Goal: Information Seeking & Learning: Understand process/instructions

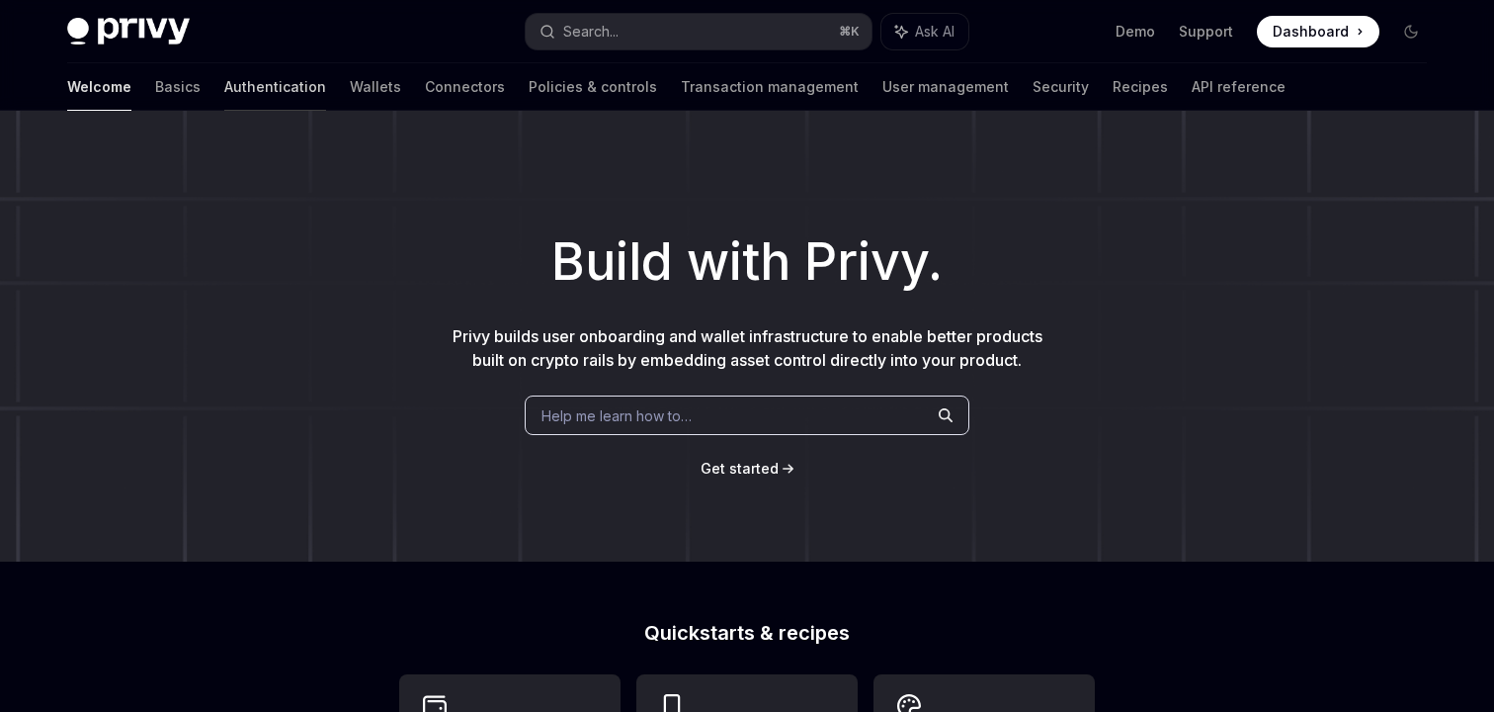
click at [224, 85] on link "Authentication" at bounding box center [275, 86] width 102 height 47
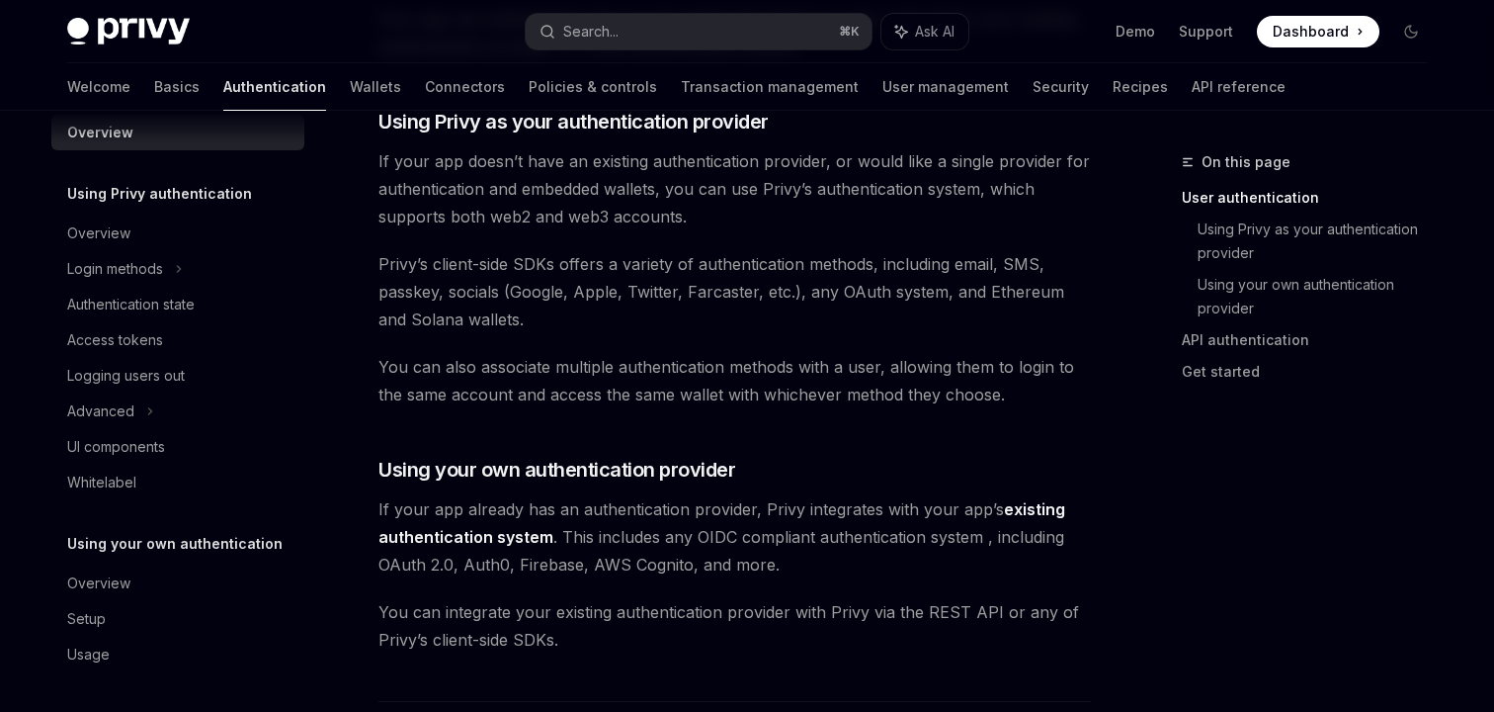
scroll to position [765, 0]
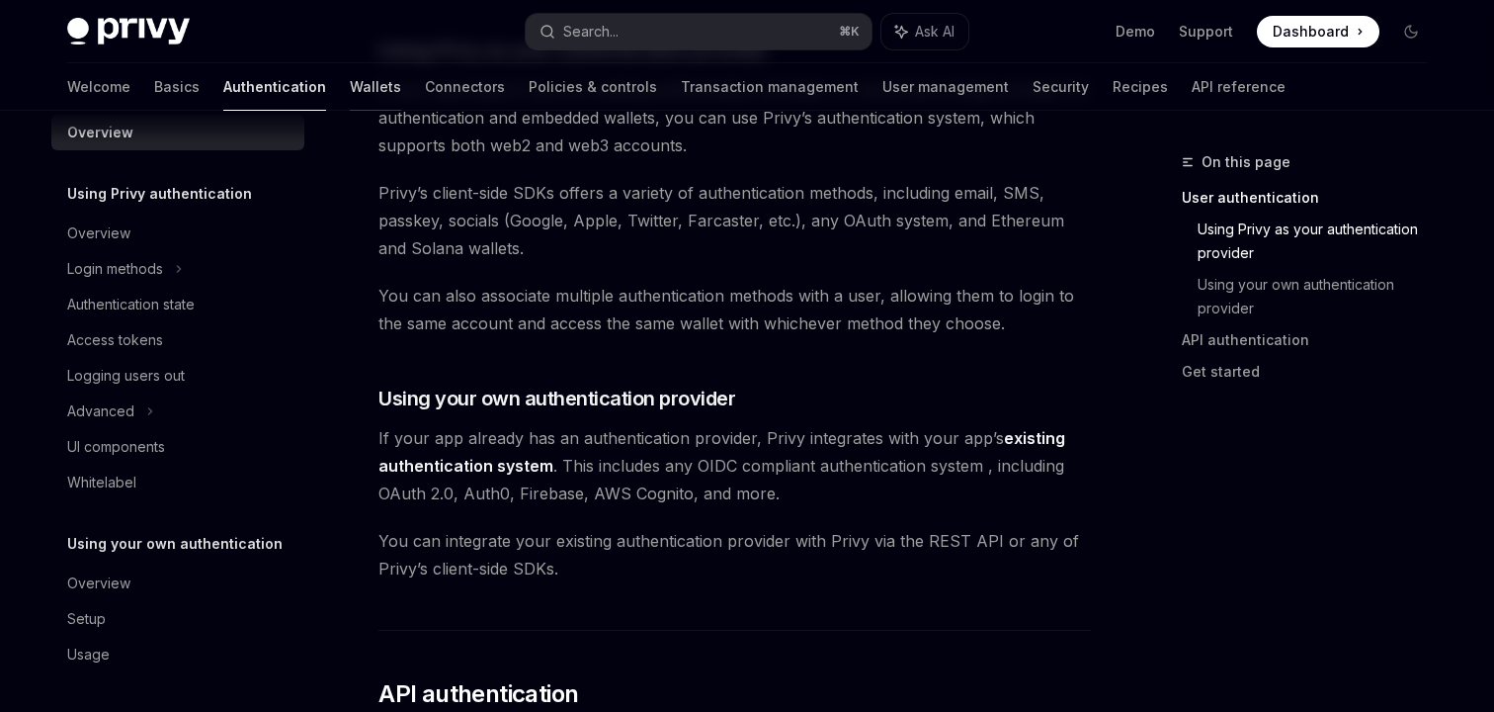
click at [350, 79] on link "Wallets" at bounding box center [375, 86] width 51 height 47
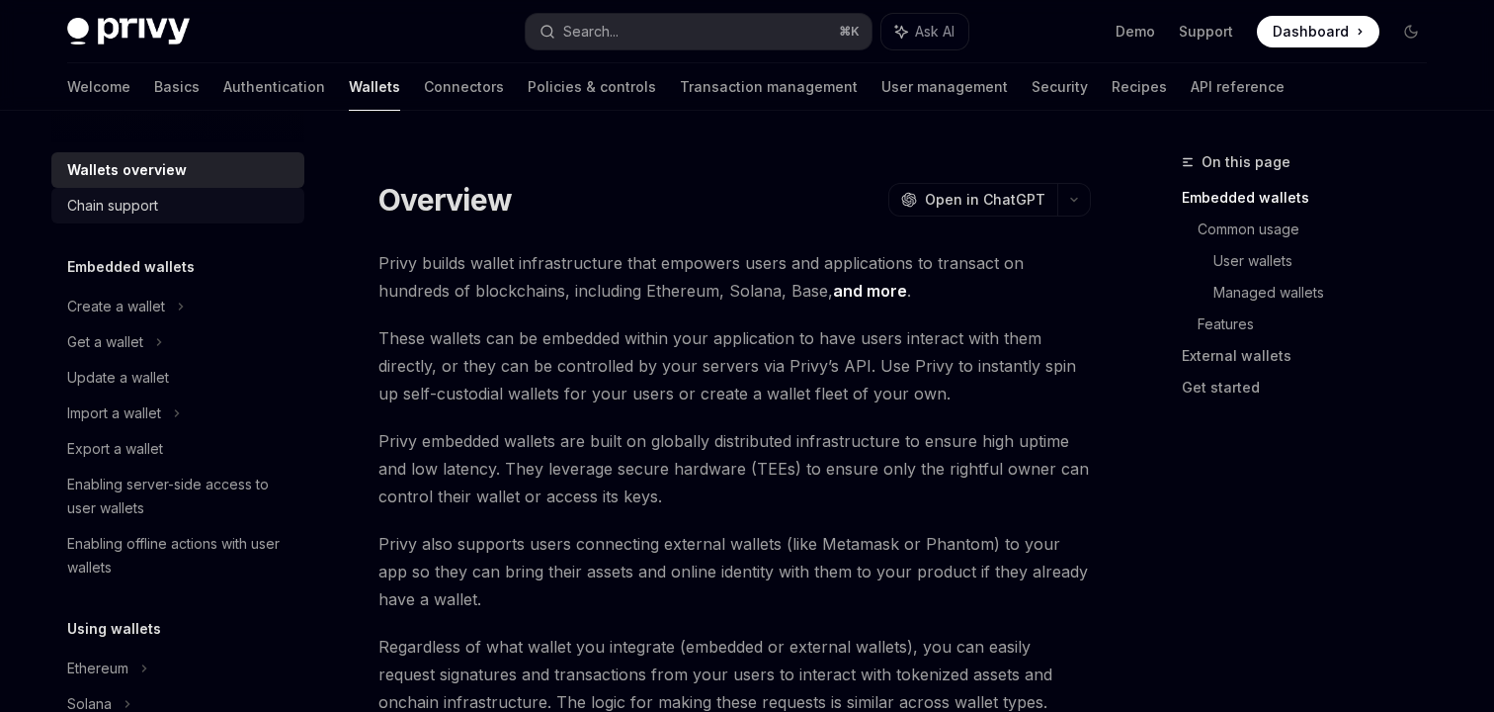
click at [111, 194] on div "Chain support" at bounding box center [112, 206] width 91 height 24
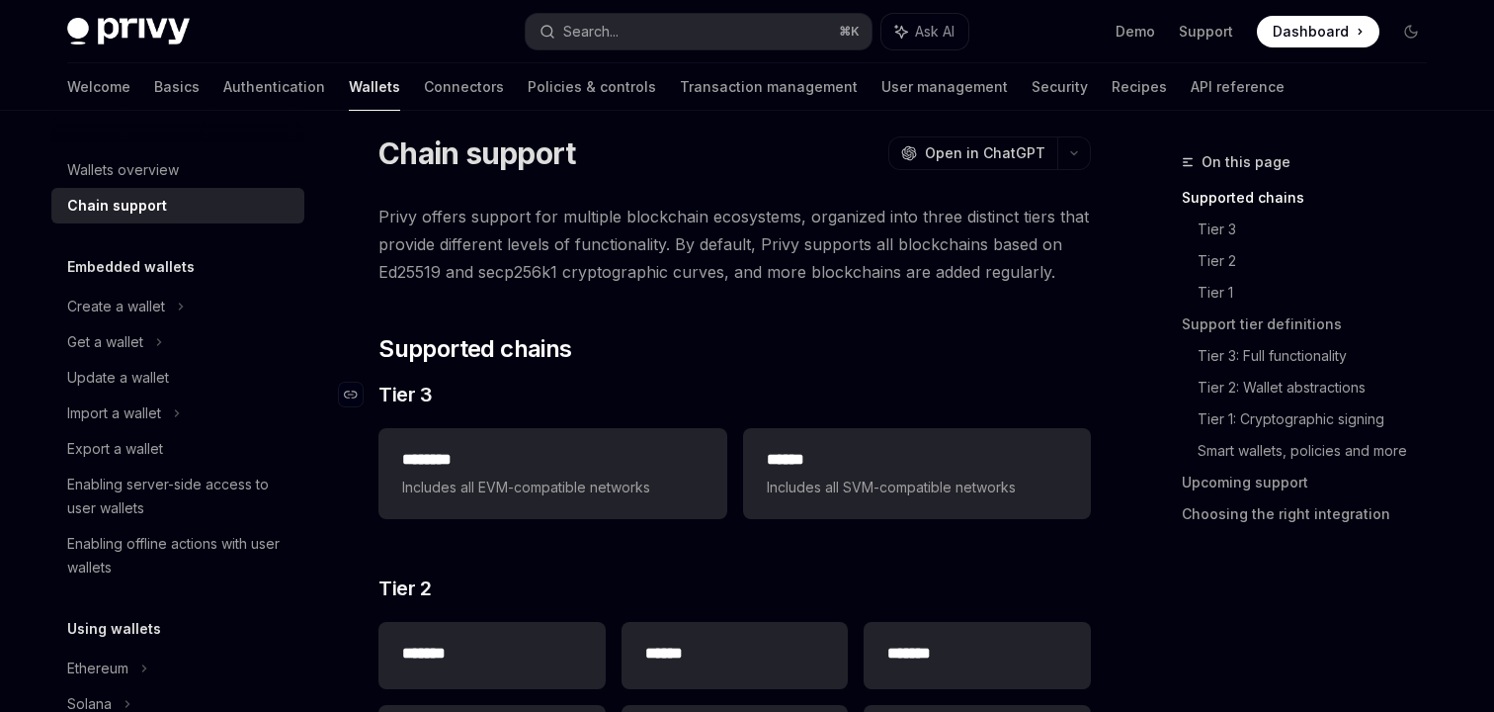
scroll to position [99, 0]
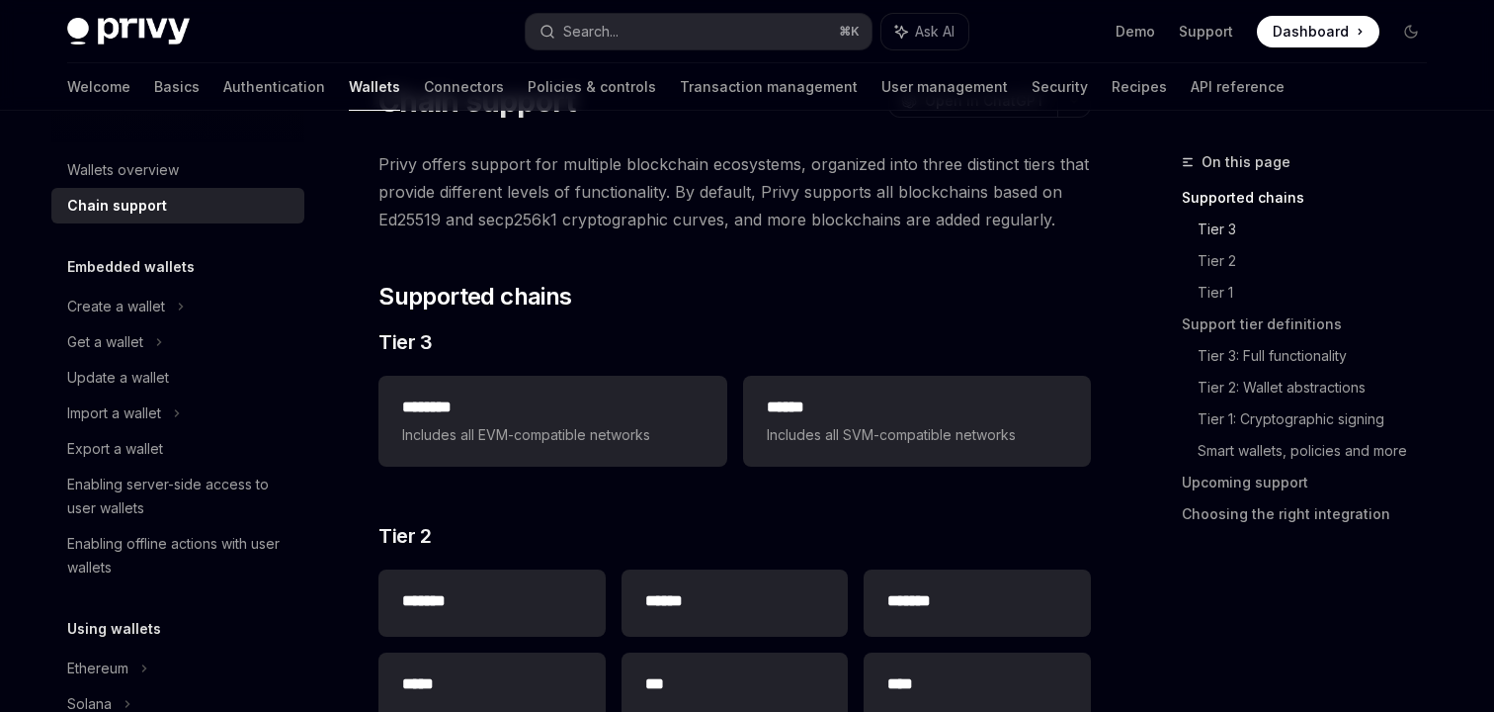
click at [1223, 230] on link "Tier 3" at bounding box center [1320, 229] width 245 height 32
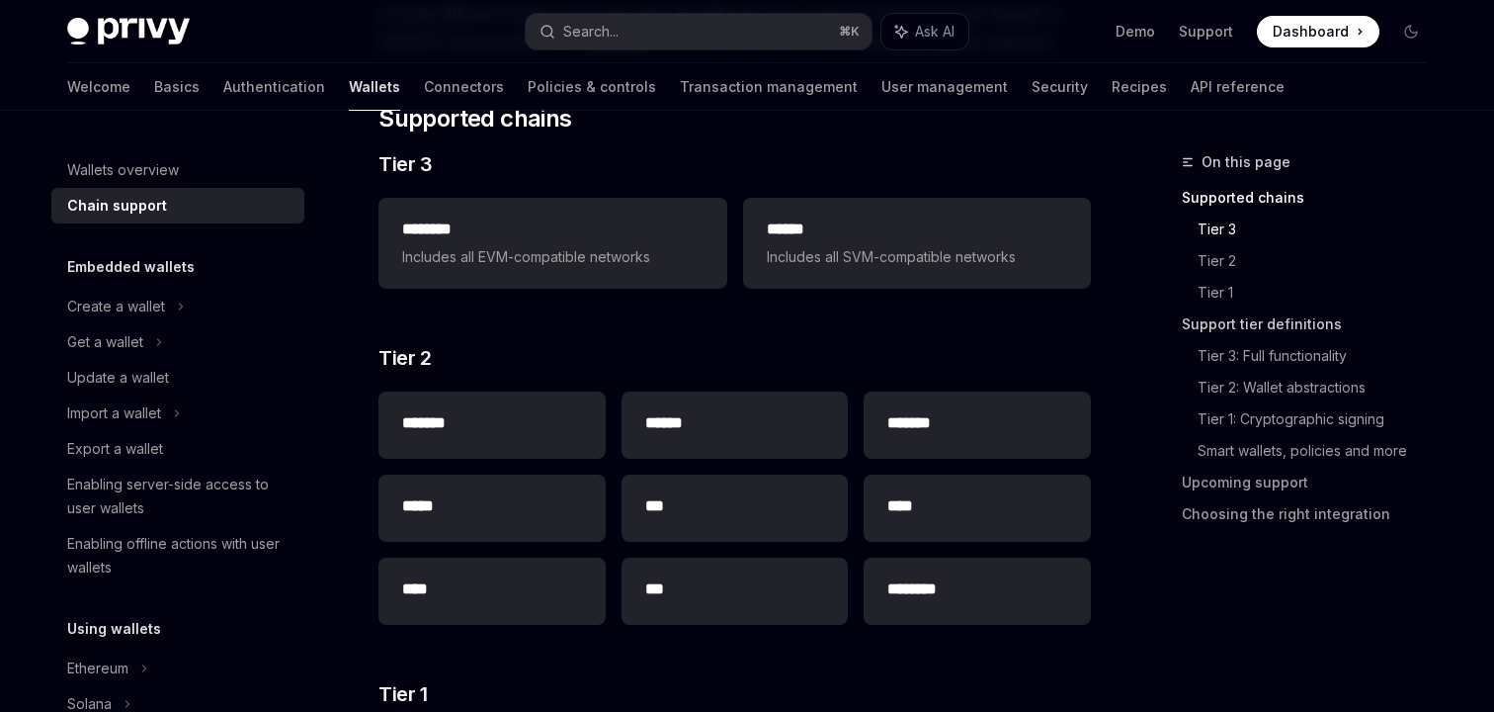
click at [1222, 327] on link "Support tier definitions" at bounding box center [1312, 324] width 261 height 32
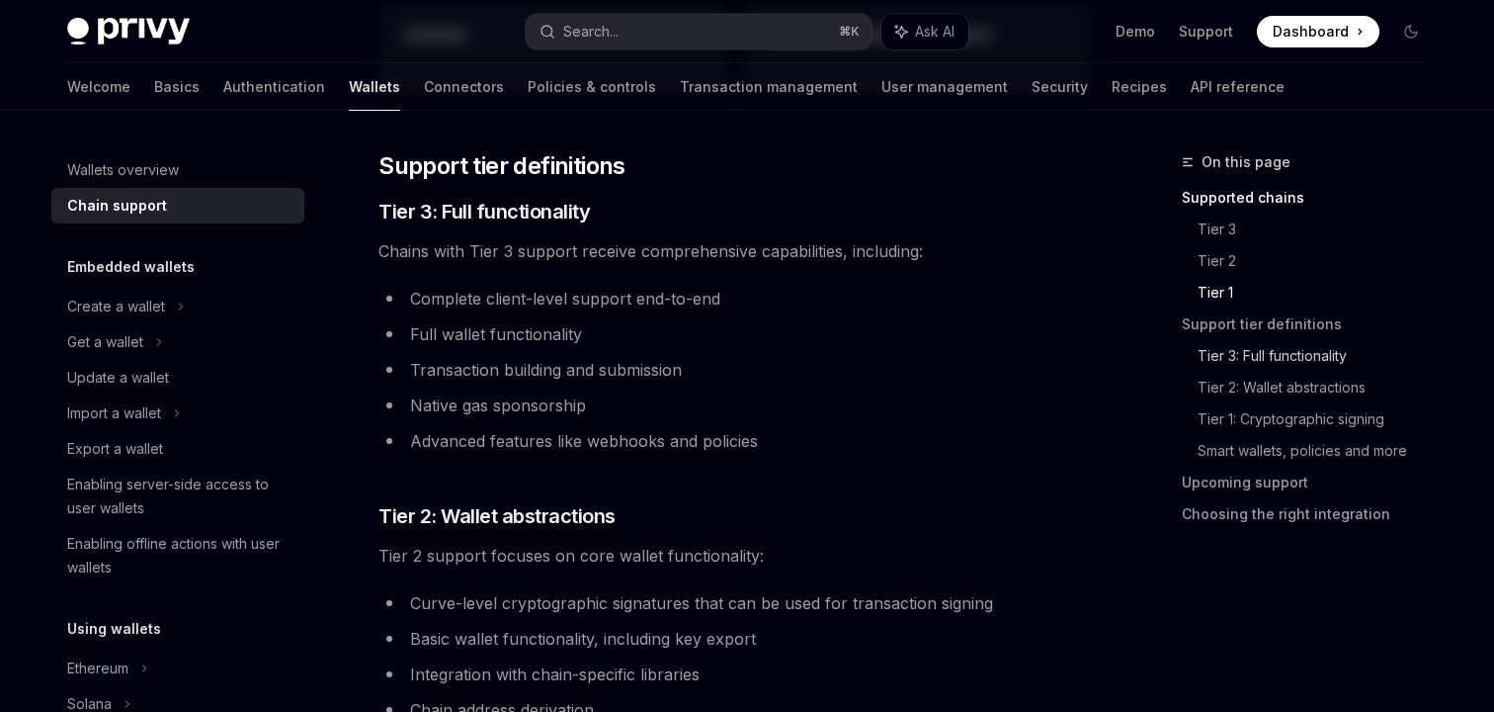
click at [1223, 350] on link "Tier 3: Full functionality" at bounding box center [1320, 356] width 245 height 32
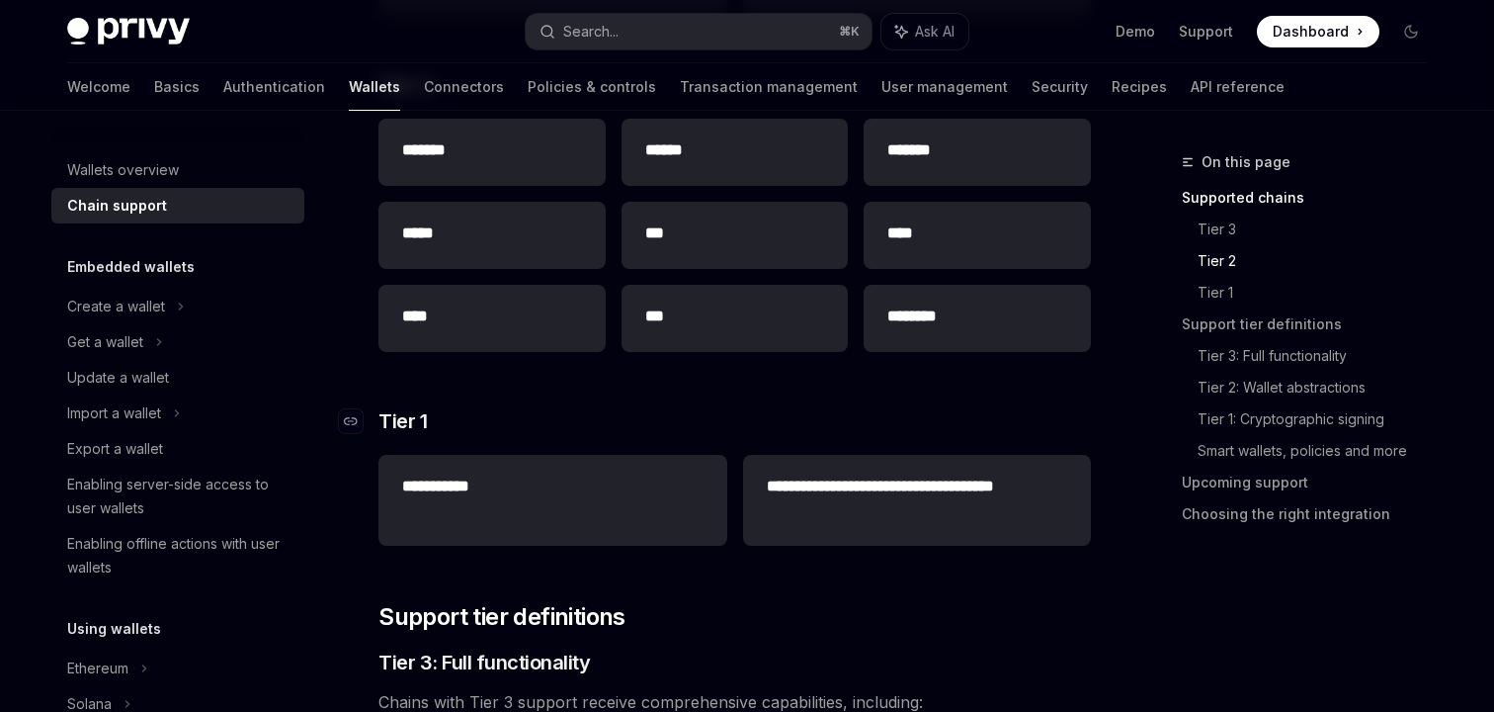
scroll to position [541, 0]
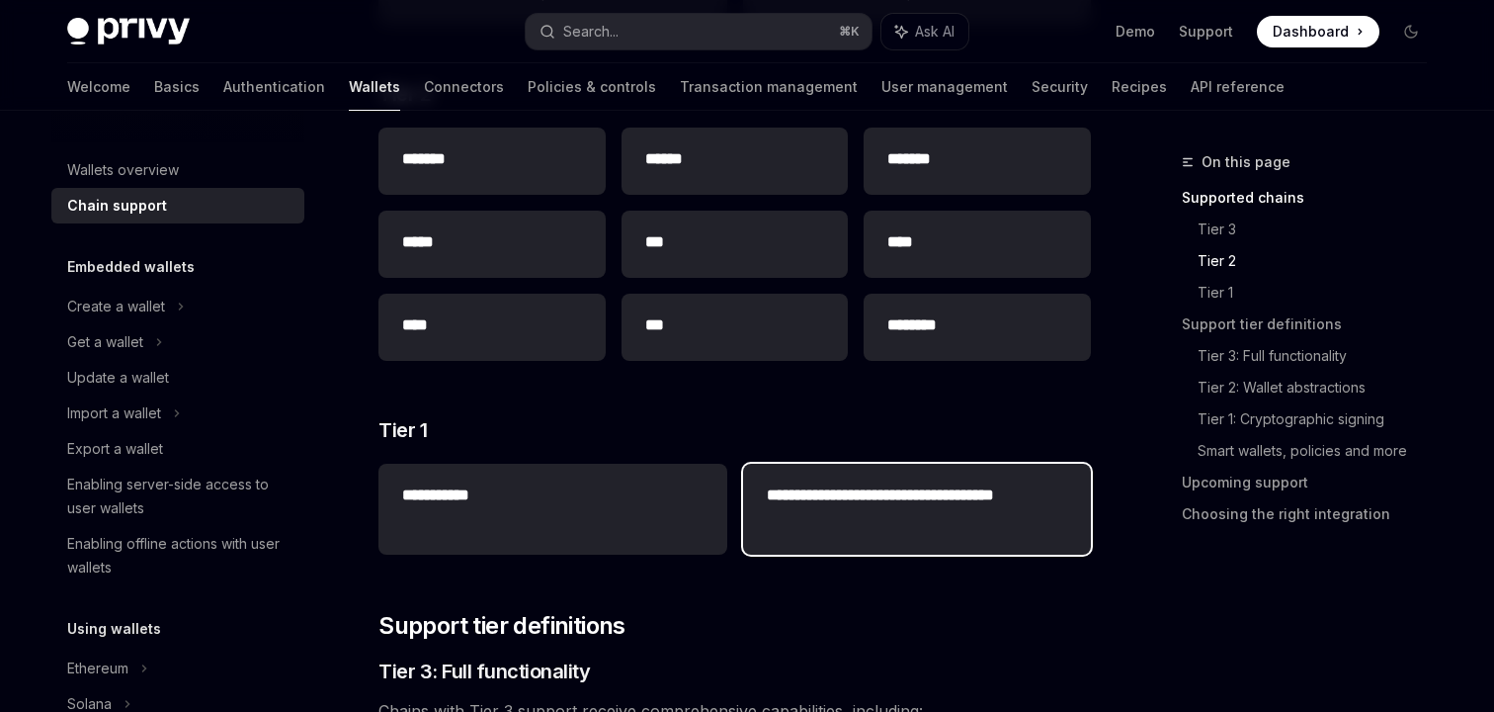
click at [862, 507] on h2 "**********" at bounding box center [917, 506] width 300 height 47
click at [861, 495] on h2 "**********" at bounding box center [917, 506] width 300 height 47
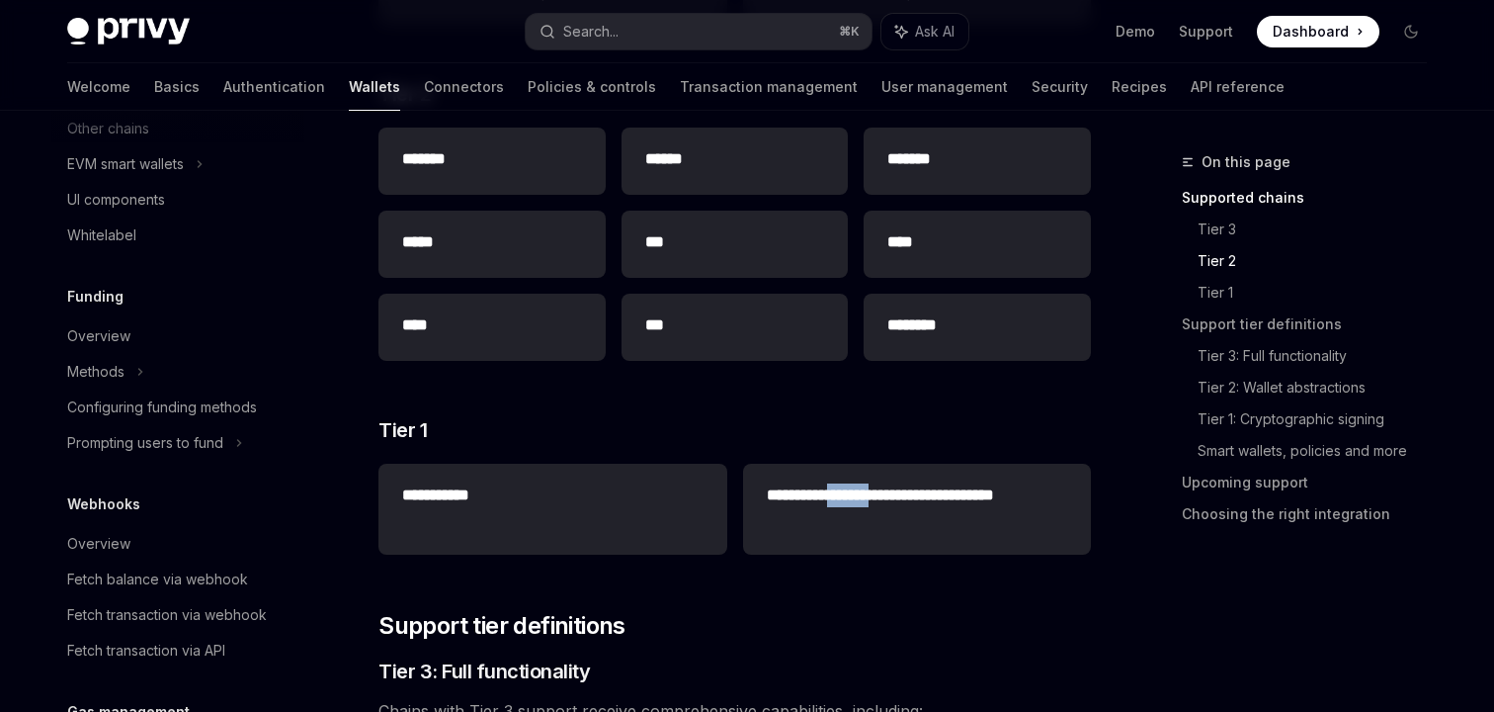
scroll to position [662, 0]
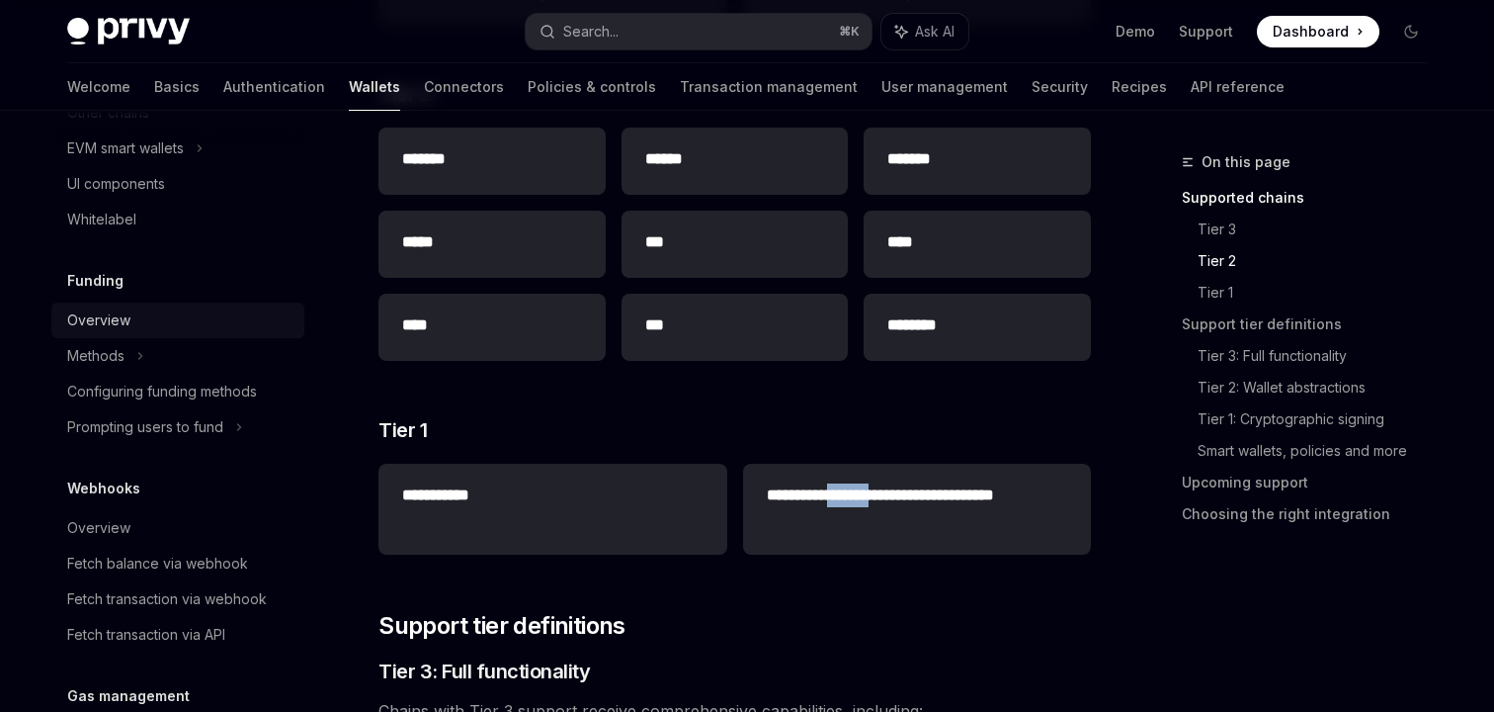
click at [185, 333] on link "Overview" at bounding box center [177, 320] width 253 height 36
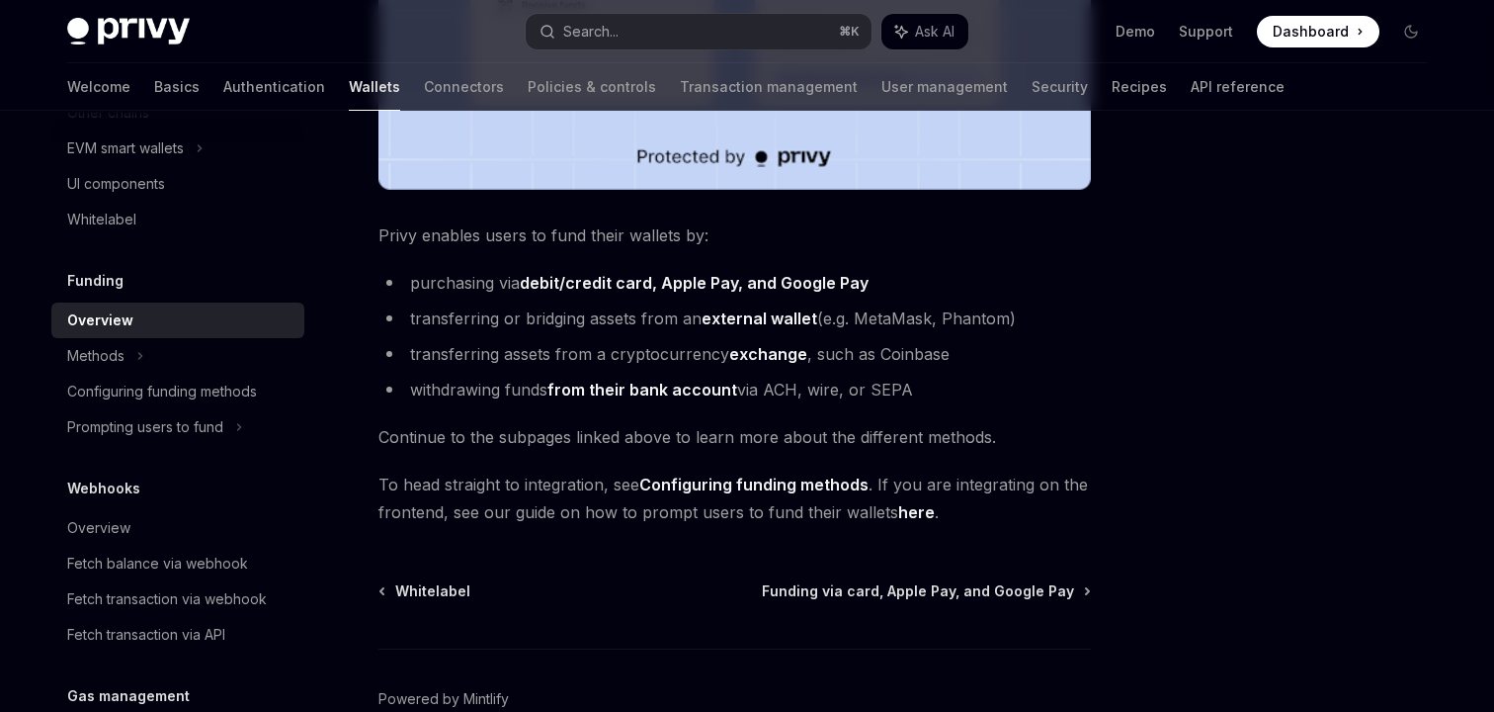
scroll to position [838, 0]
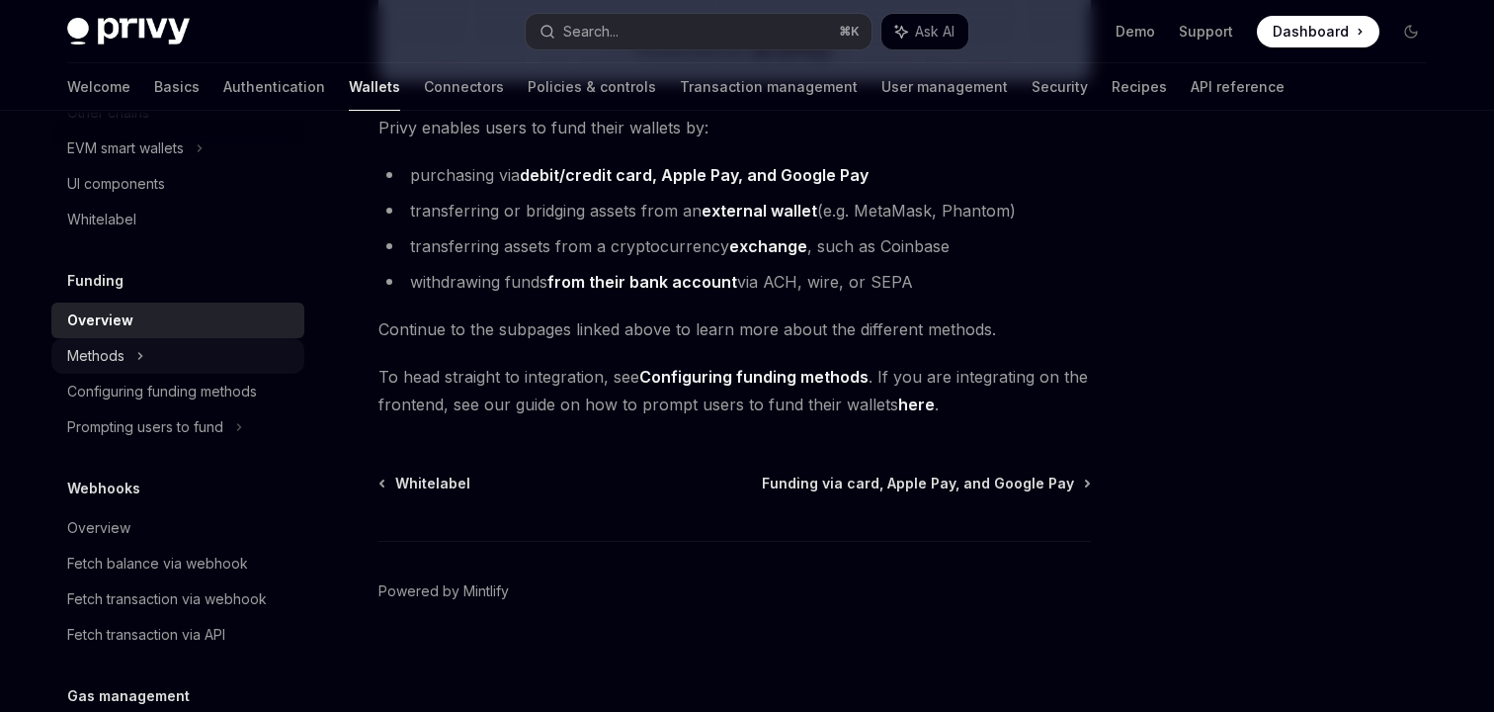
click at [245, 352] on div "Methods" at bounding box center [177, 356] width 253 height 36
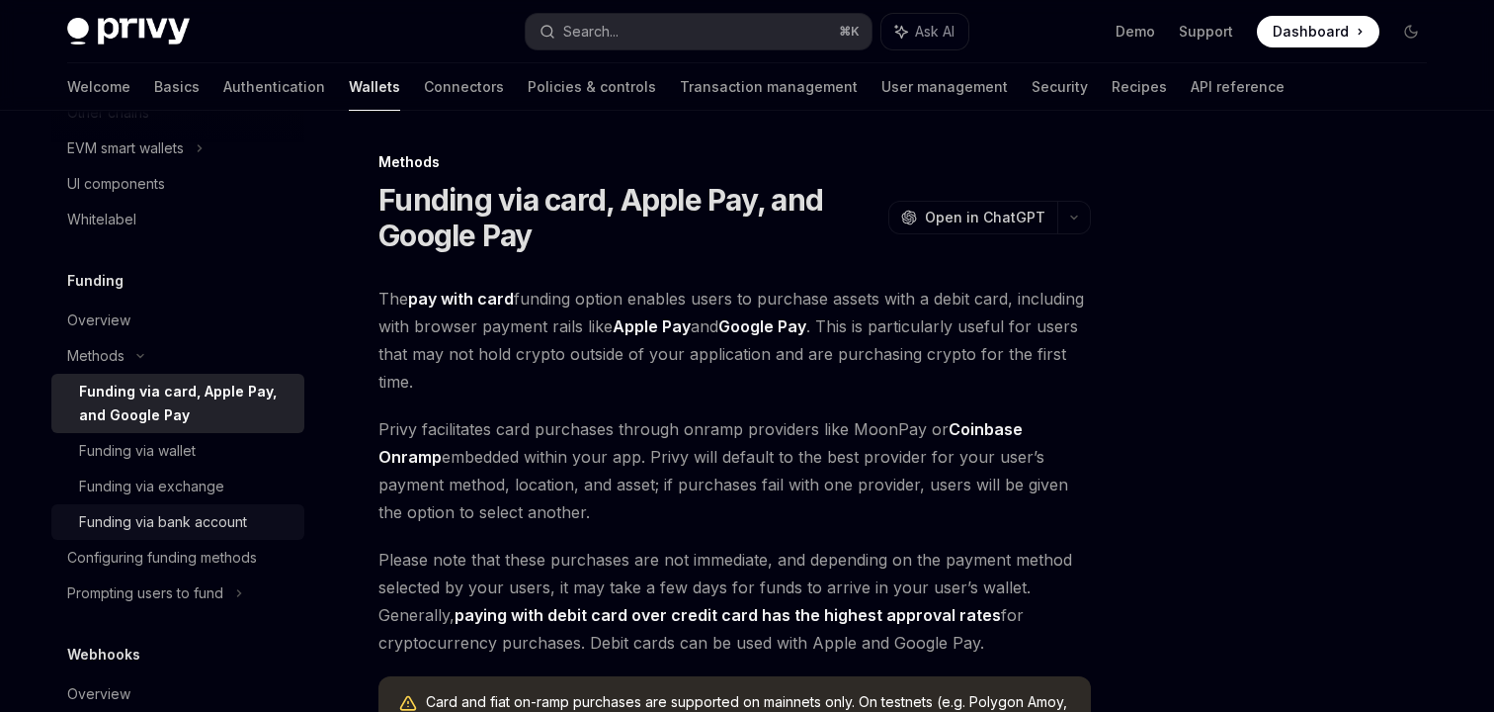
click at [219, 518] on div "Funding via bank account" at bounding box center [163, 522] width 168 height 24
type textarea "*"
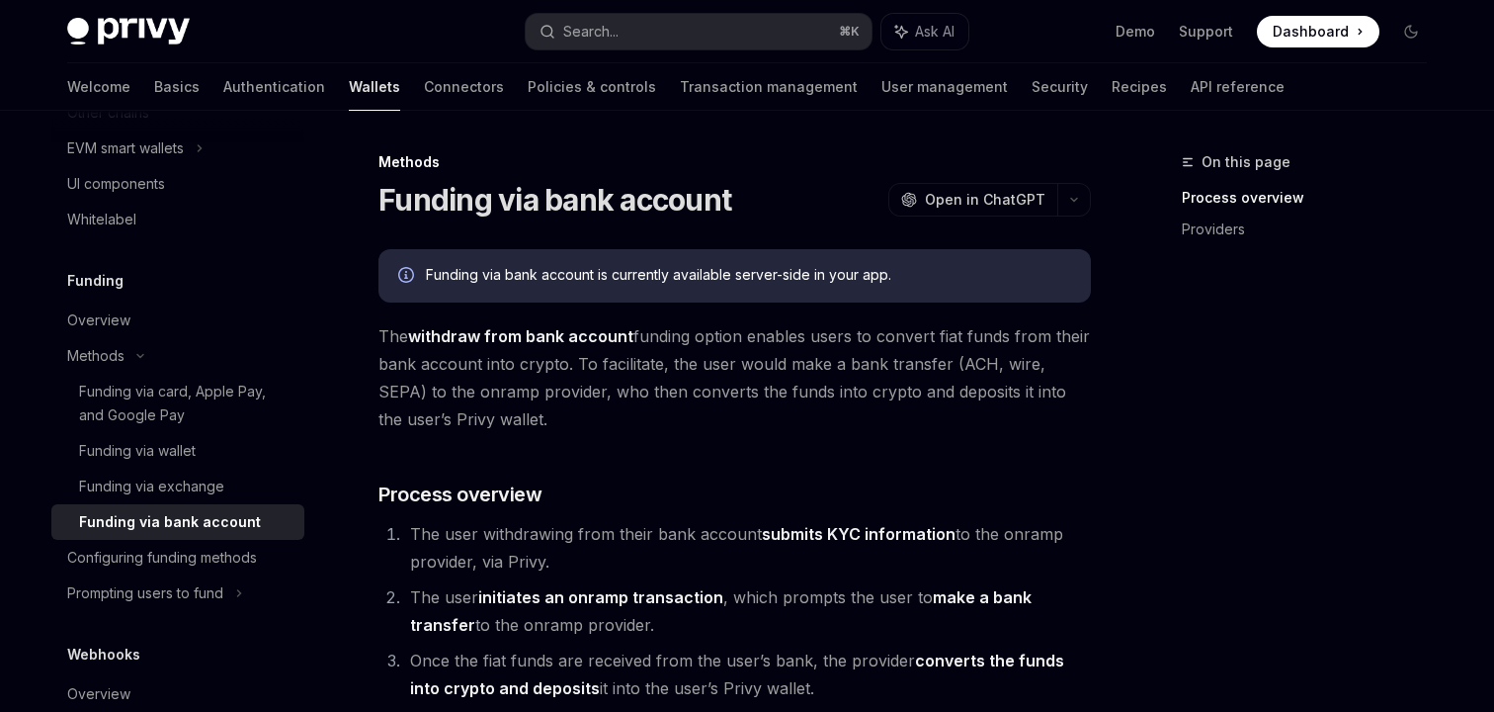
click at [138, 46] on div "Privy Docs home page Search... ⌘ K Ask AI Demo Support Dashboard Dashboard Sear…" at bounding box center [747, 31] width 1360 height 63
click at [137, 37] on img at bounding box center [128, 32] width 123 height 28
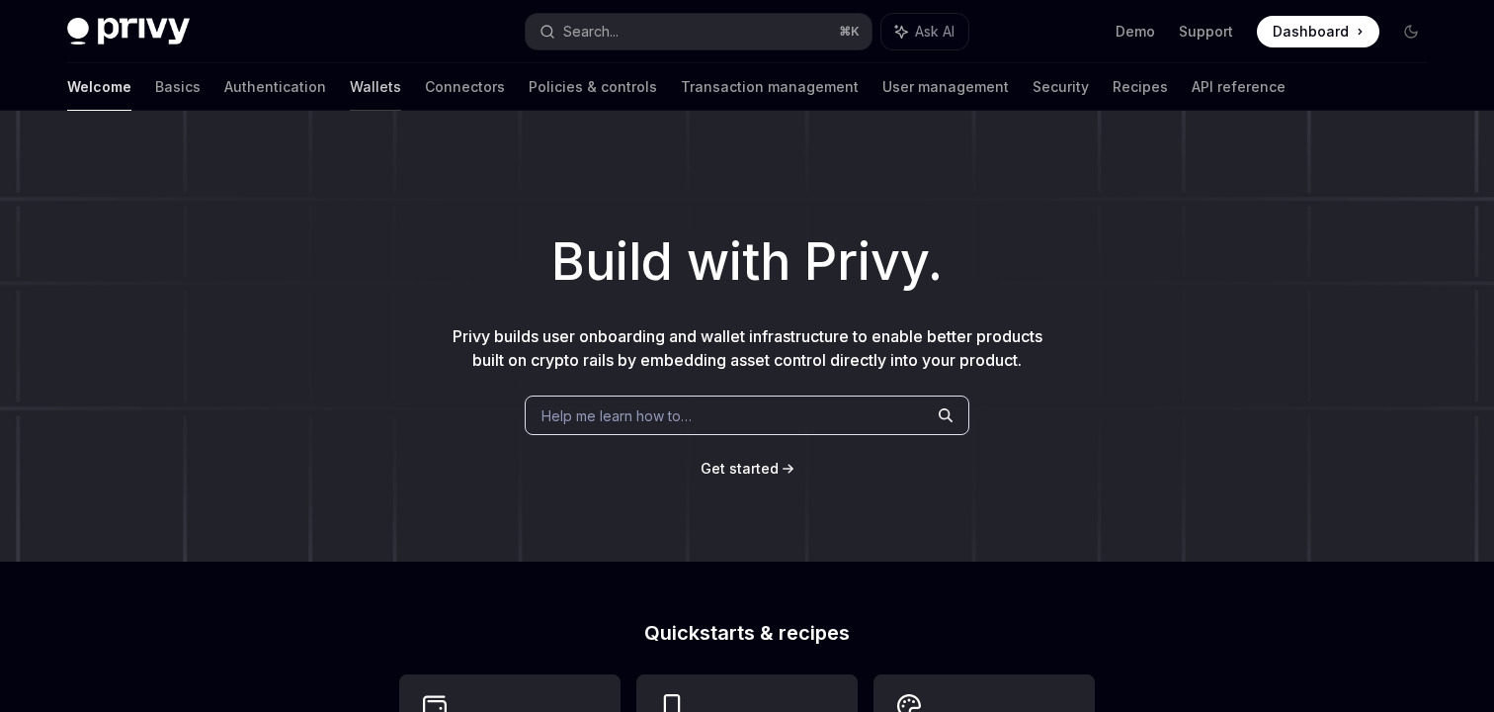
click at [350, 73] on link "Wallets" at bounding box center [375, 86] width 51 height 47
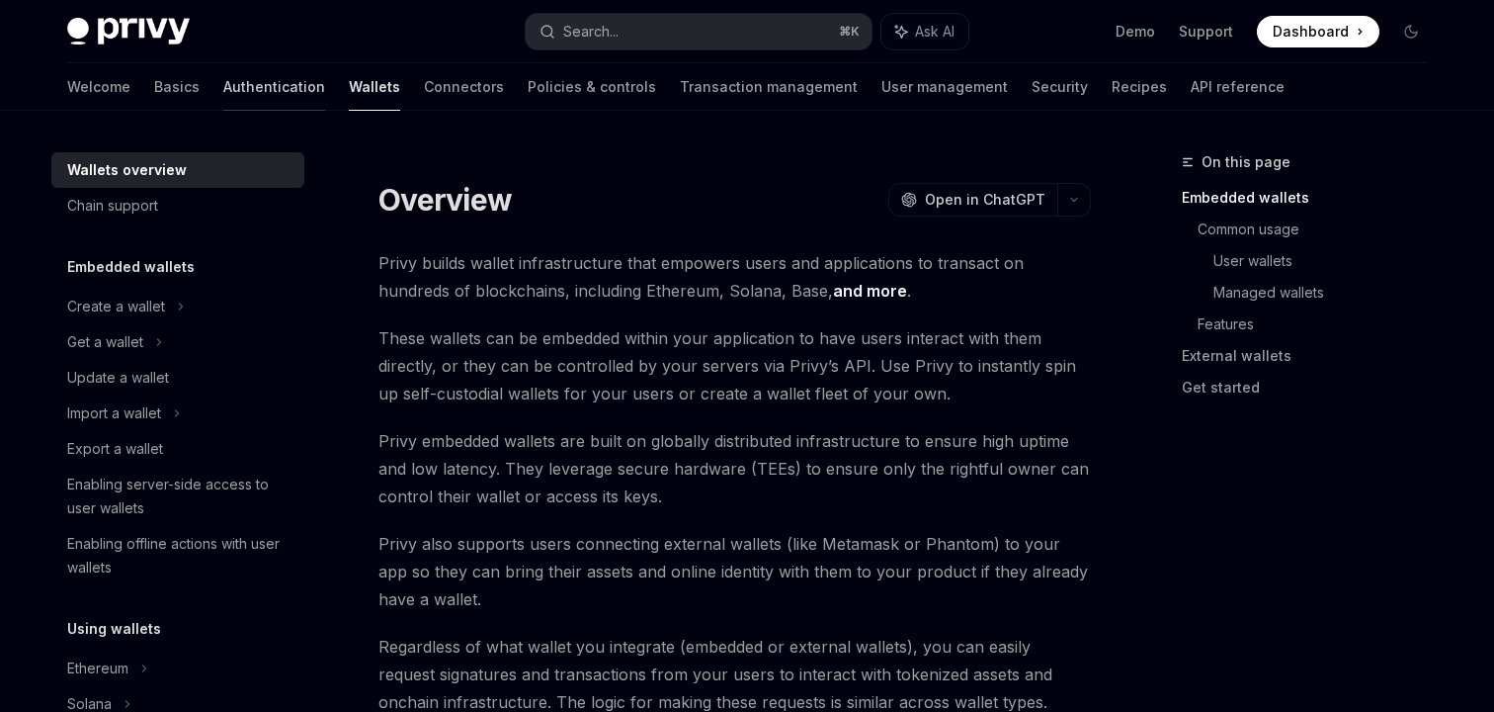
click at [223, 100] on link "Authentication" at bounding box center [274, 86] width 102 height 47
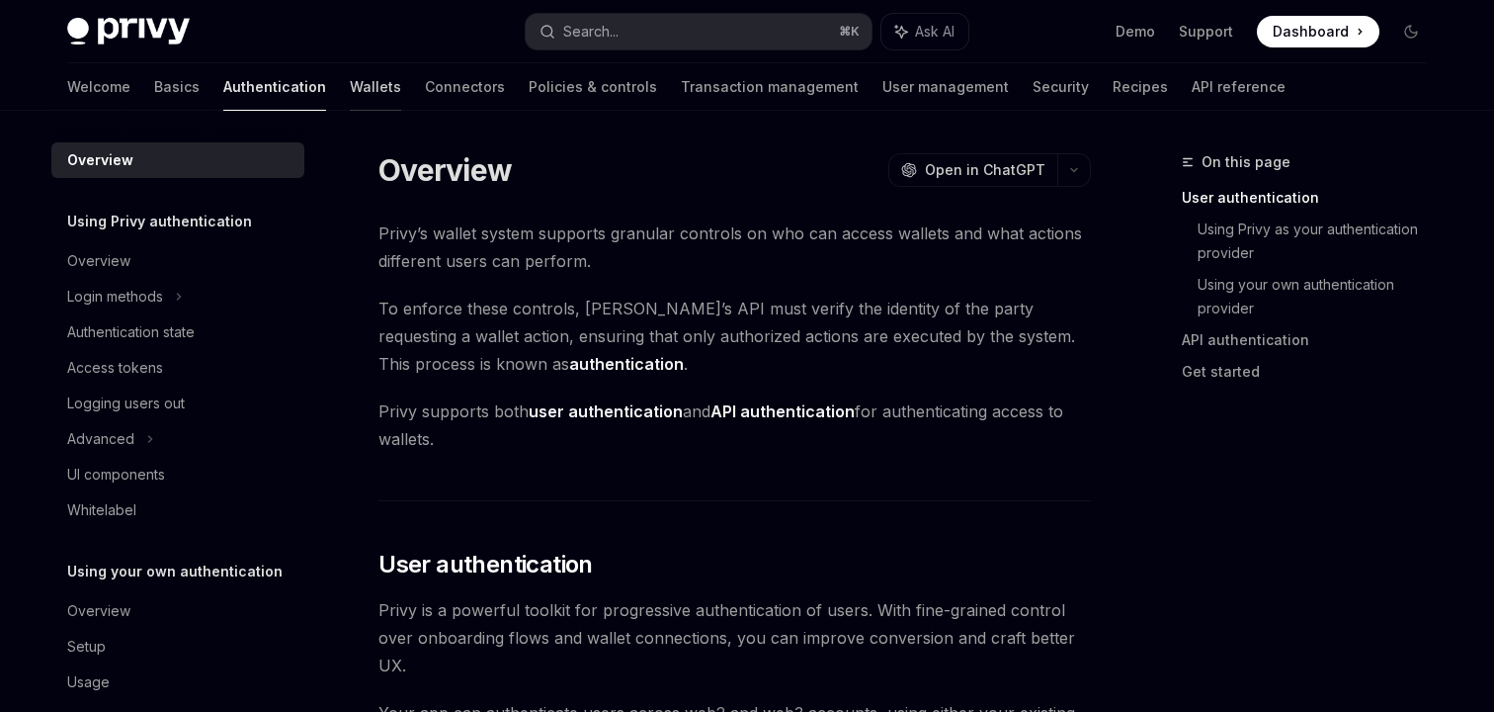
click at [350, 108] on link "Wallets" at bounding box center [375, 86] width 51 height 47
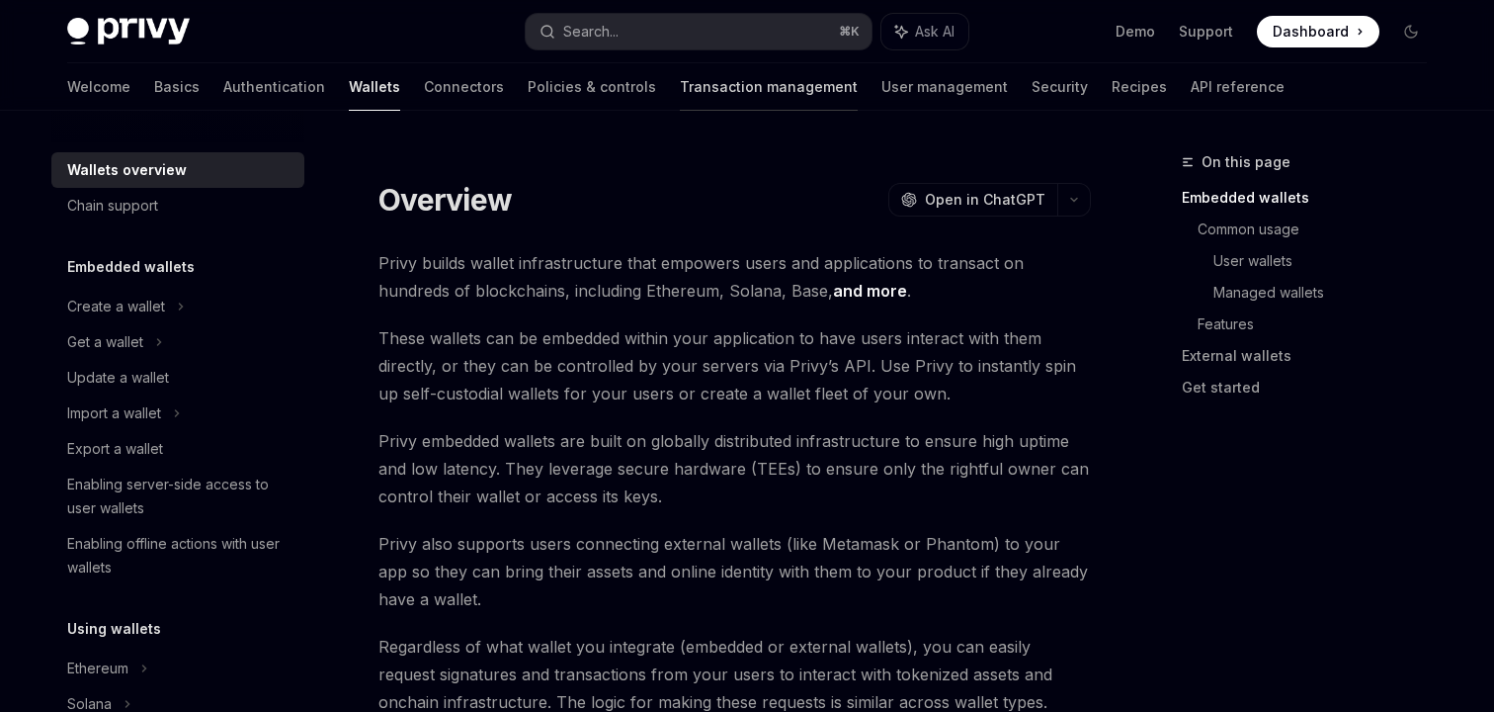
click at [680, 93] on link "Transaction management" at bounding box center [769, 86] width 178 height 47
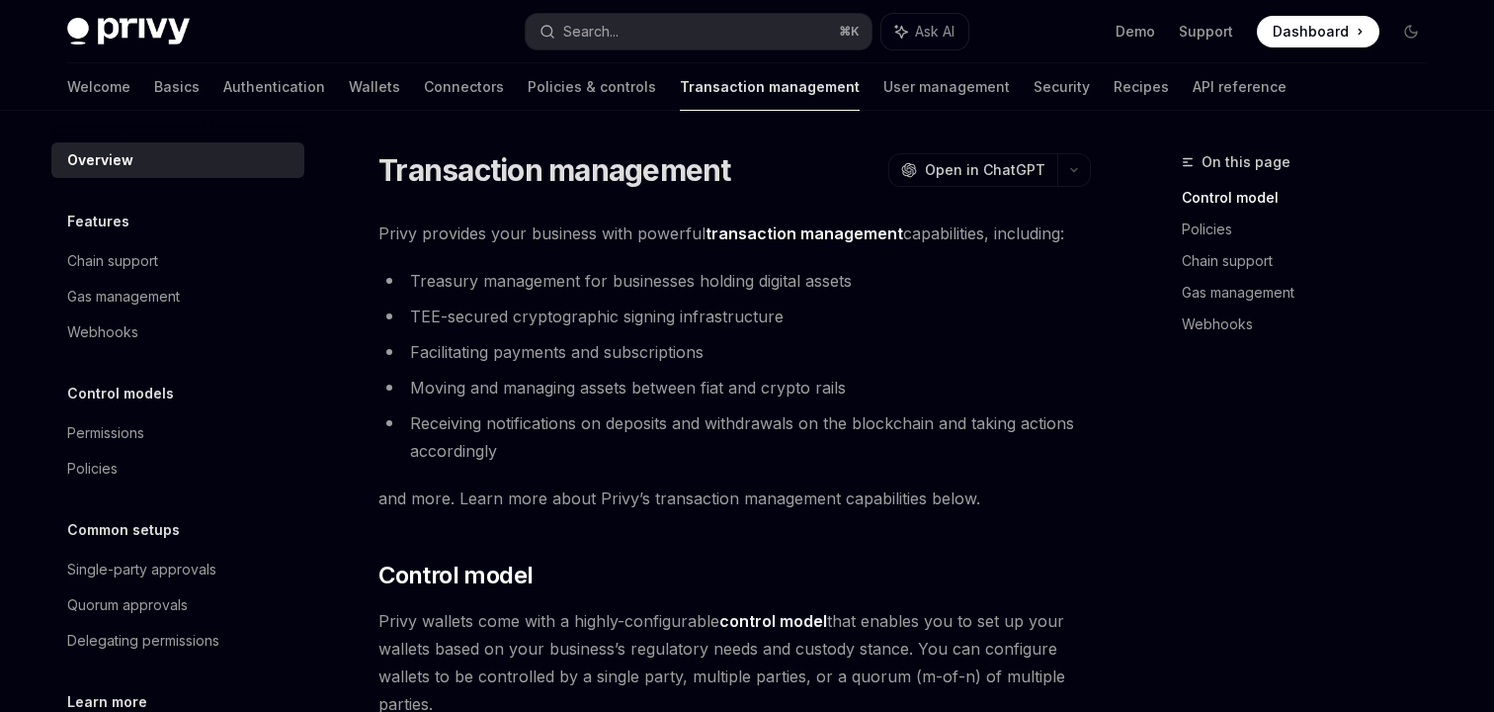
scroll to position [158, 0]
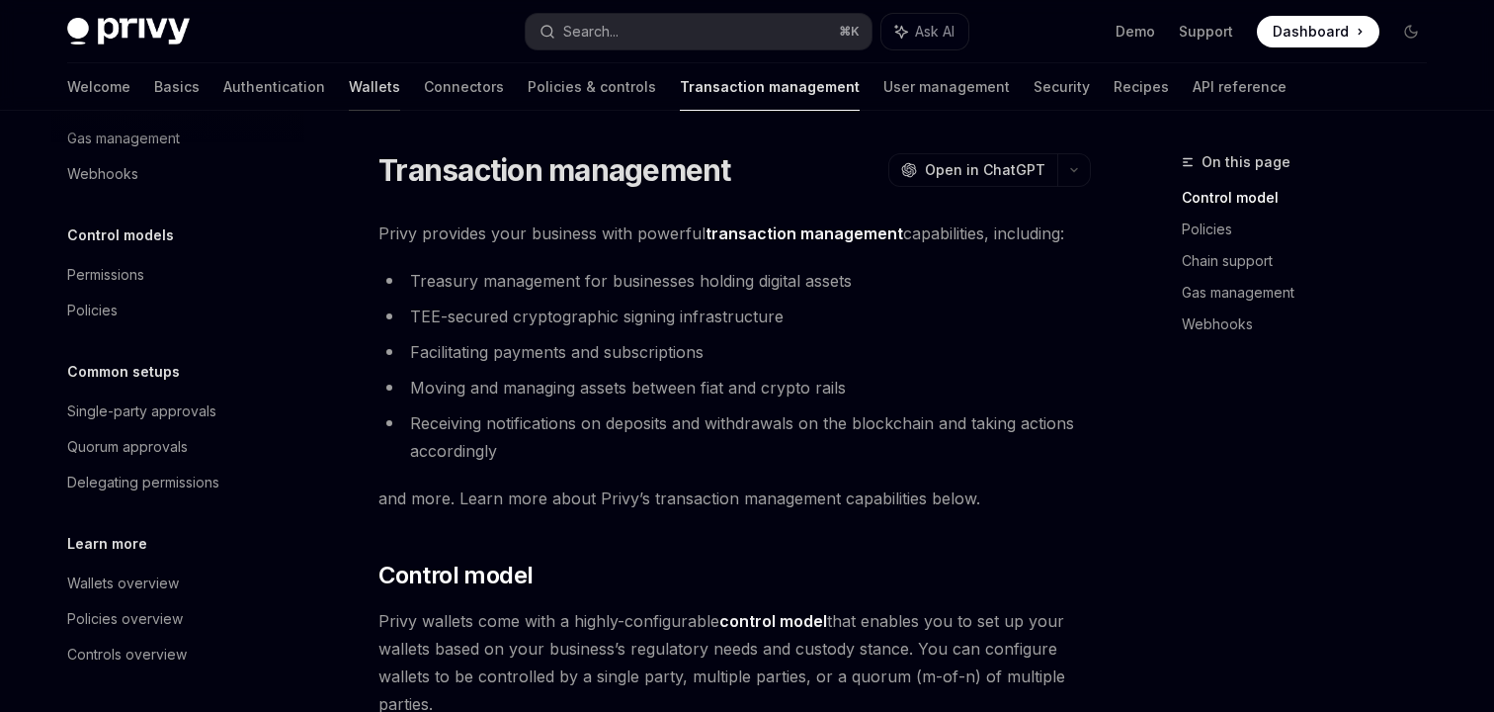
click at [349, 97] on link "Wallets" at bounding box center [374, 86] width 51 height 47
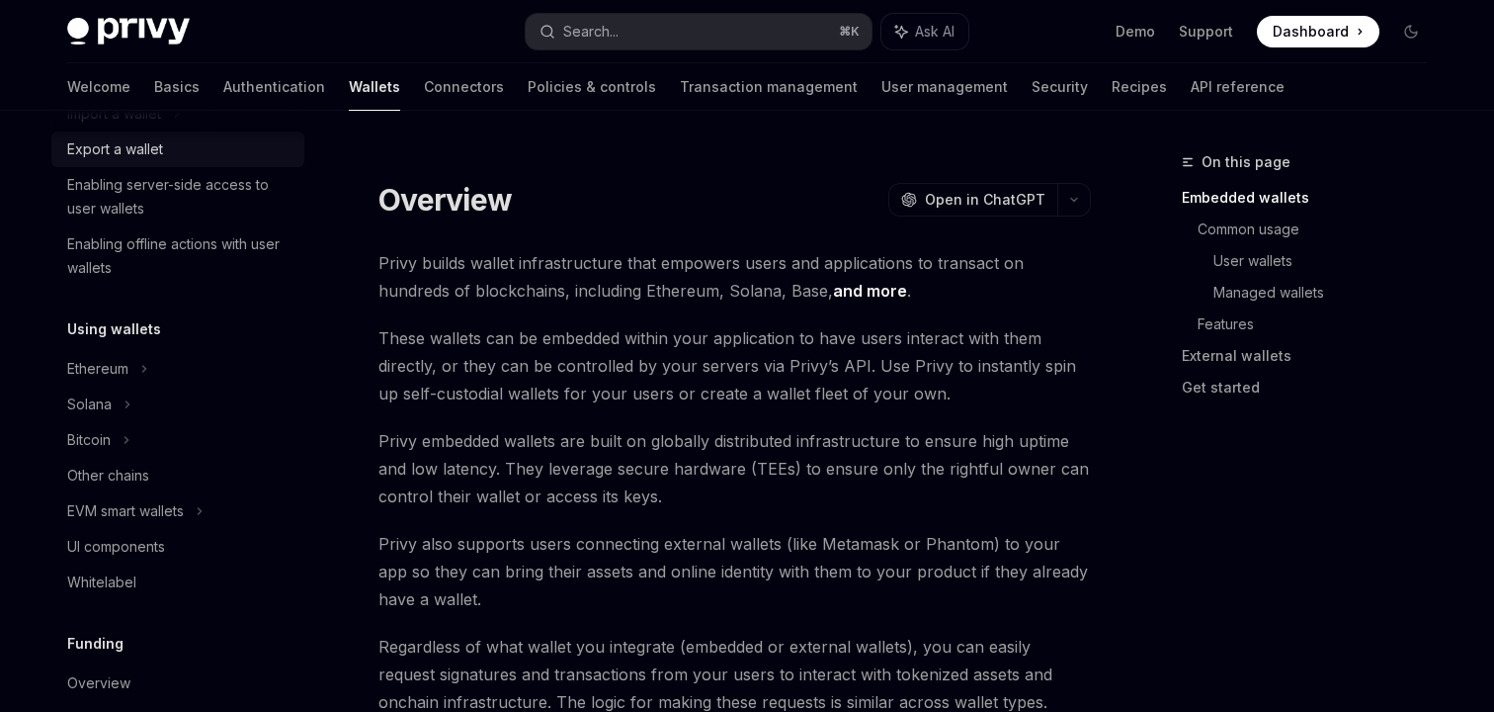
scroll to position [309, 0]
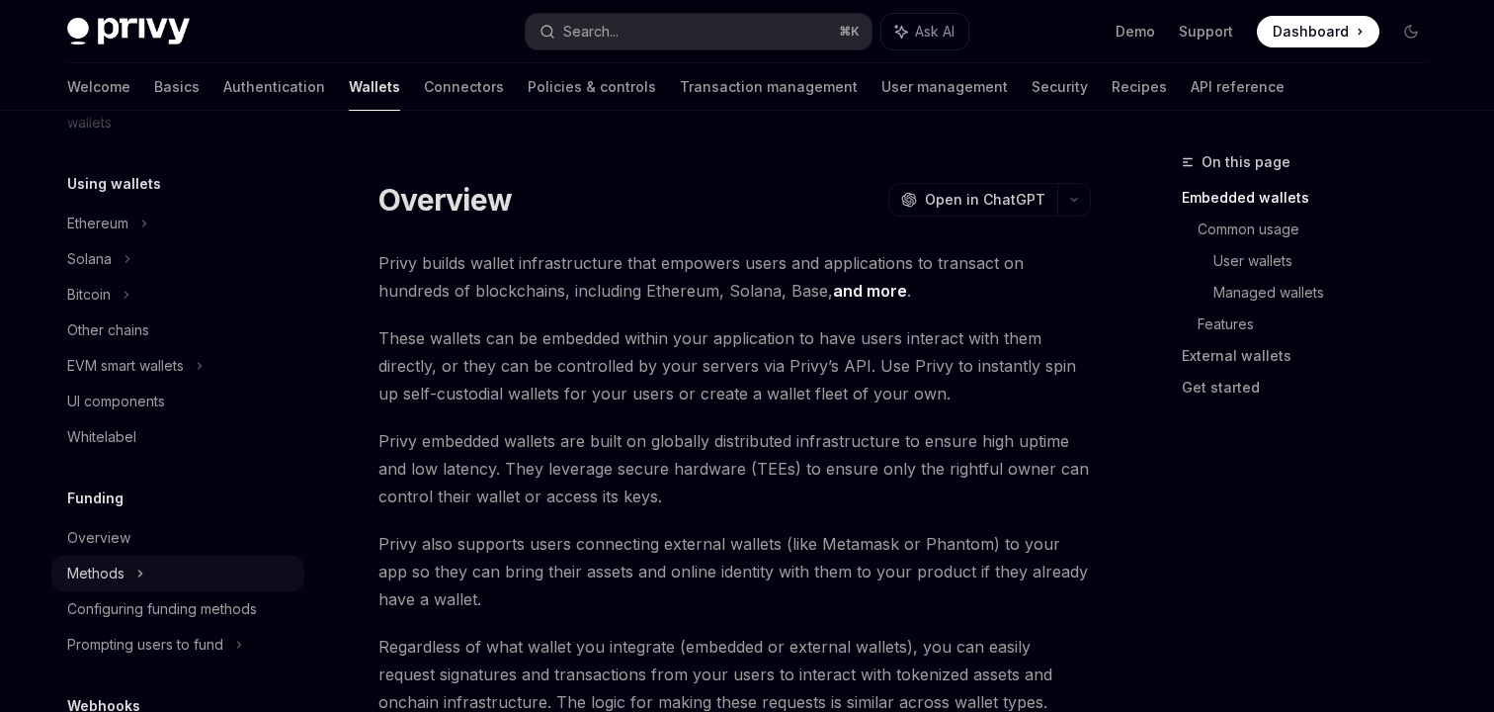
click at [187, 563] on div "Methods" at bounding box center [177, 573] width 253 height 36
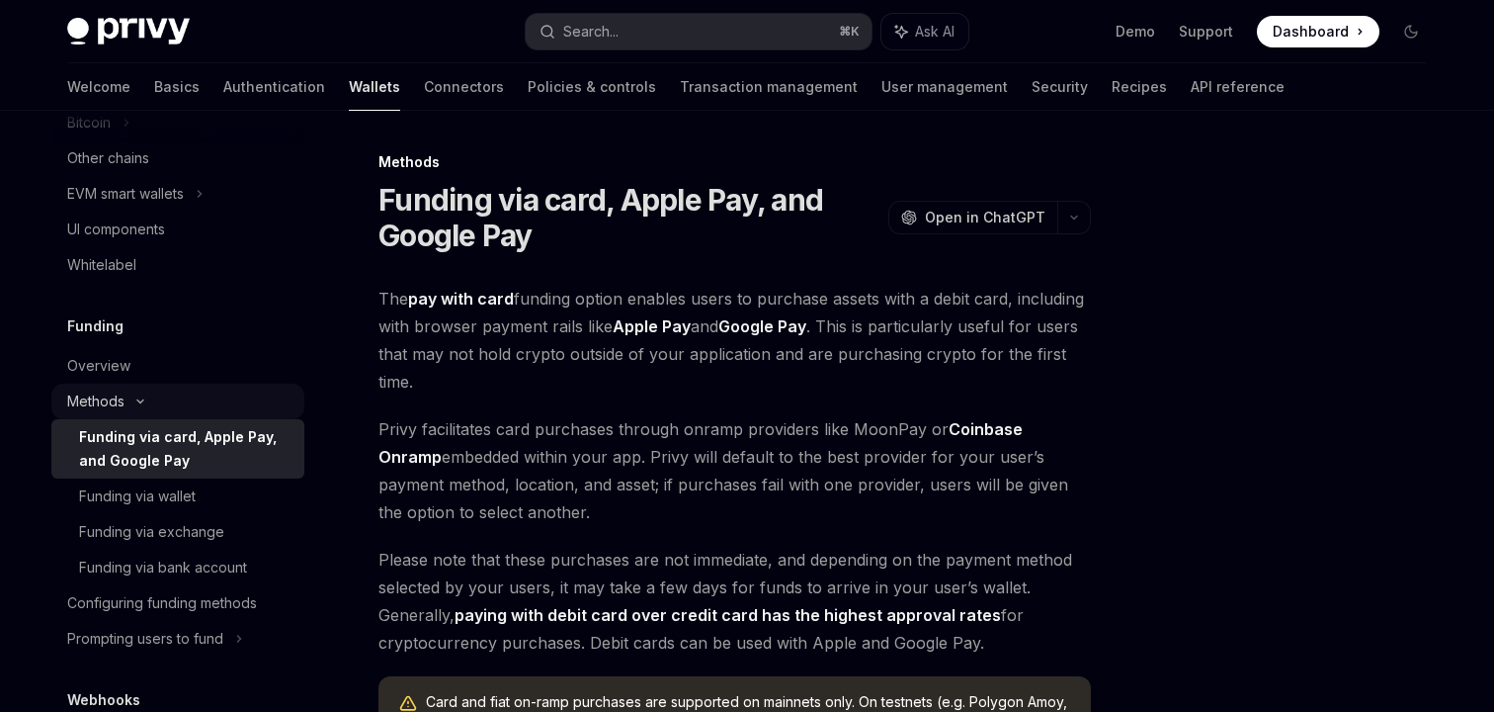
scroll to position [647, 0]
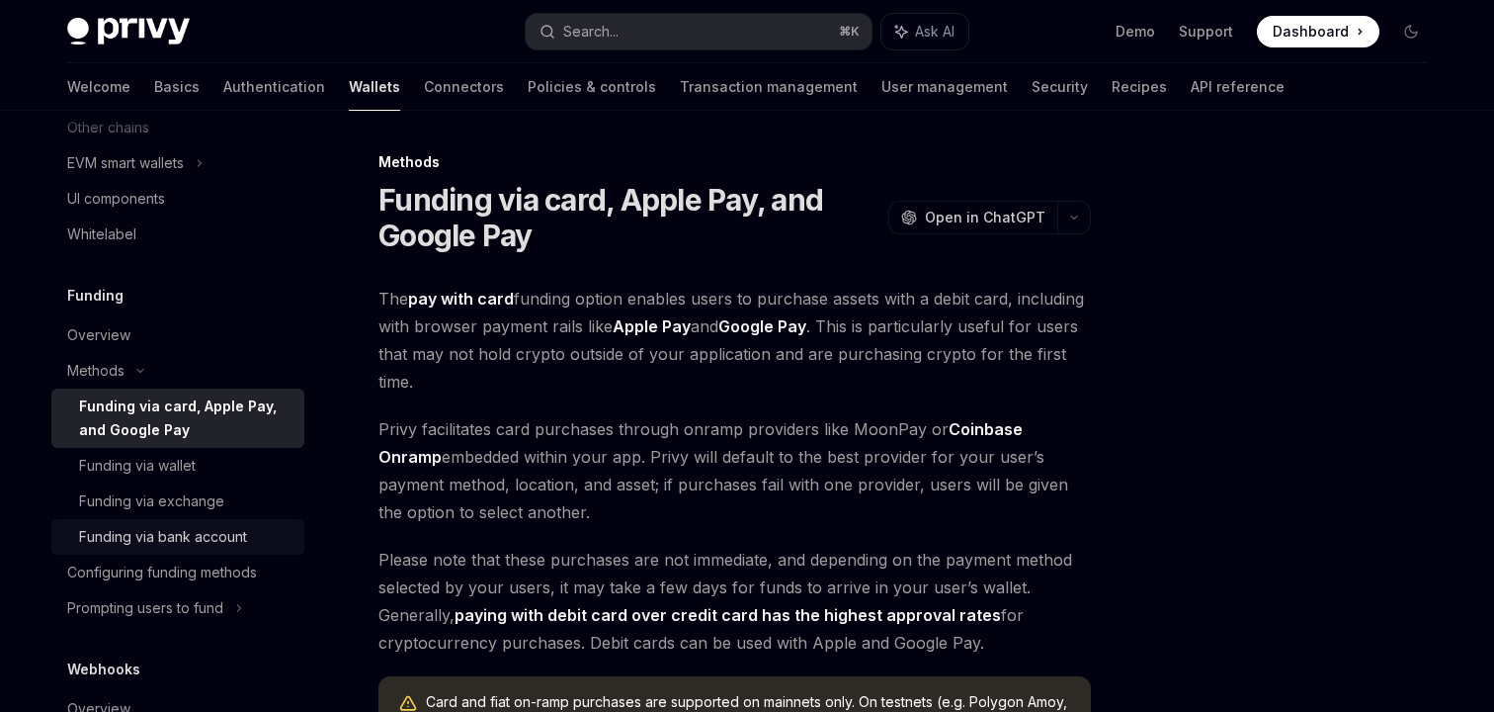
click at [185, 534] on div "Funding via bank account" at bounding box center [163, 537] width 168 height 24
type textarea "*"
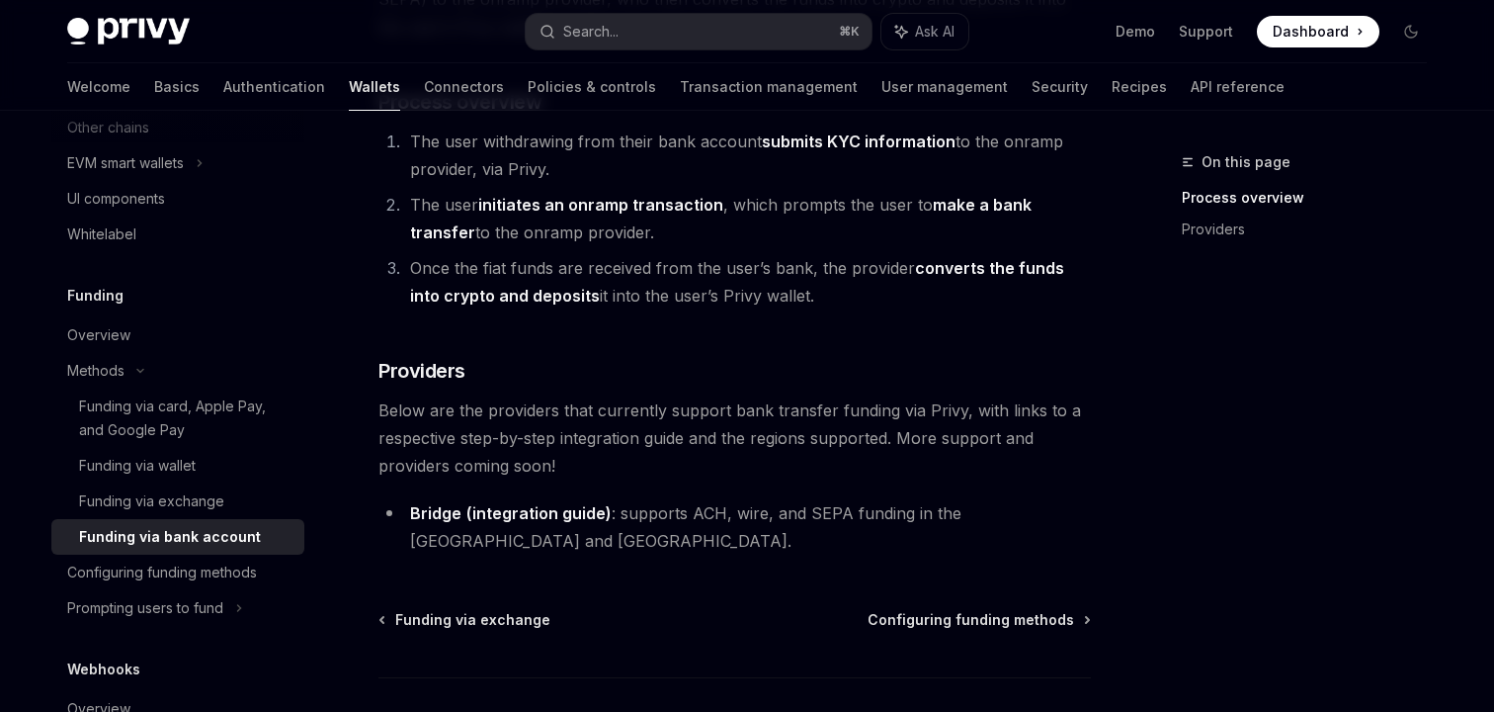
scroll to position [385, 0]
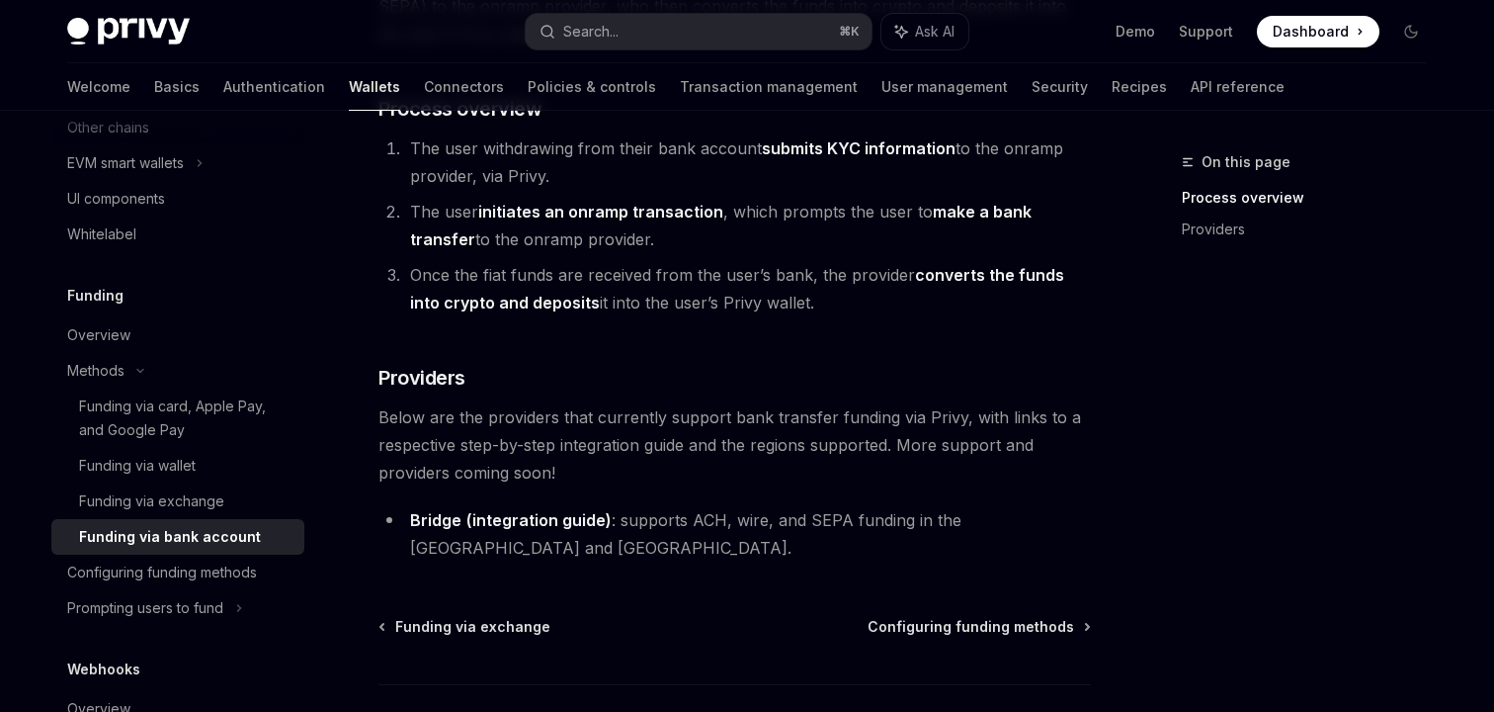
click at [512, 516] on link "(integration guide)" at bounding box center [538, 520] width 145 height 21
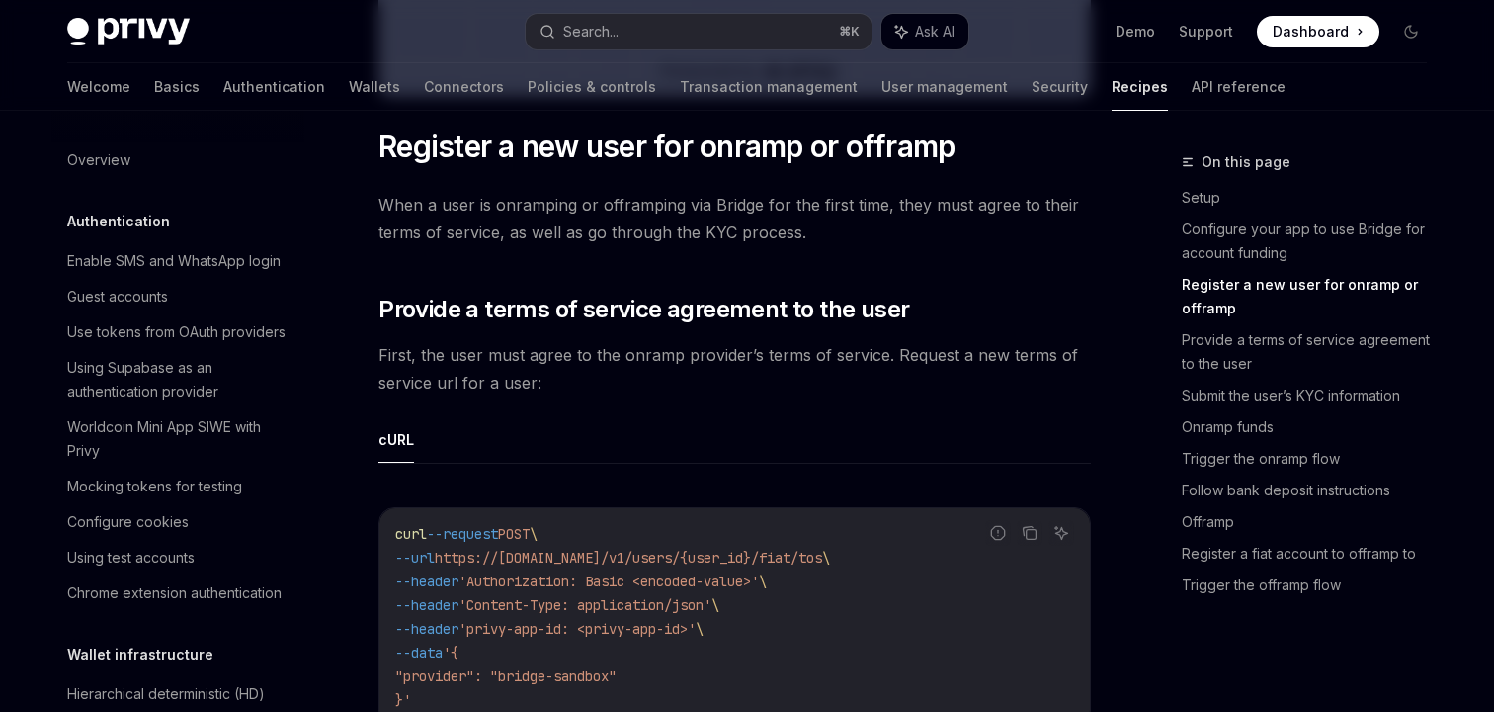
scroll to position [1355, 0]
